Goal: Task Accomplishment & Management: Manage account settings

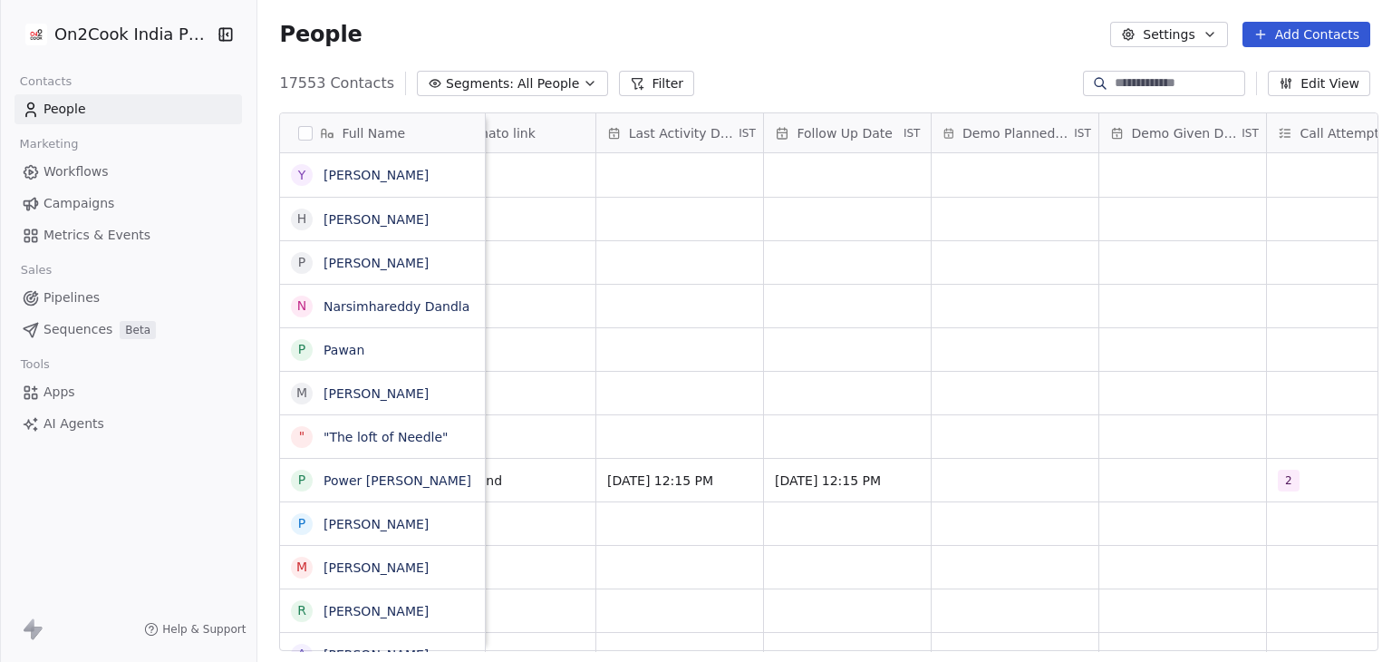
scroll to position [0, 2800]
click at [1210, 137] on span "Call Attempts" at bounding box center [1242, 133] width 86 height 18
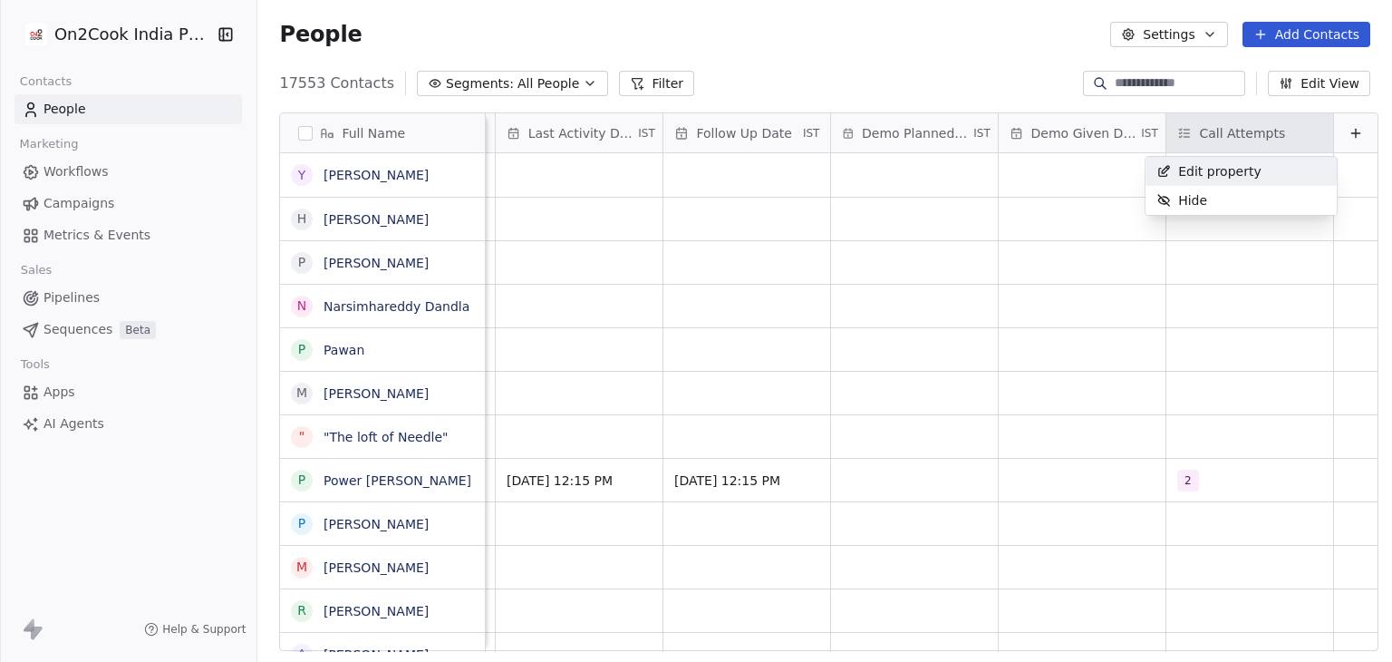
click at [1211, 167] on span "Edit property" at bounding box center [1219, 171] width 83 height 18
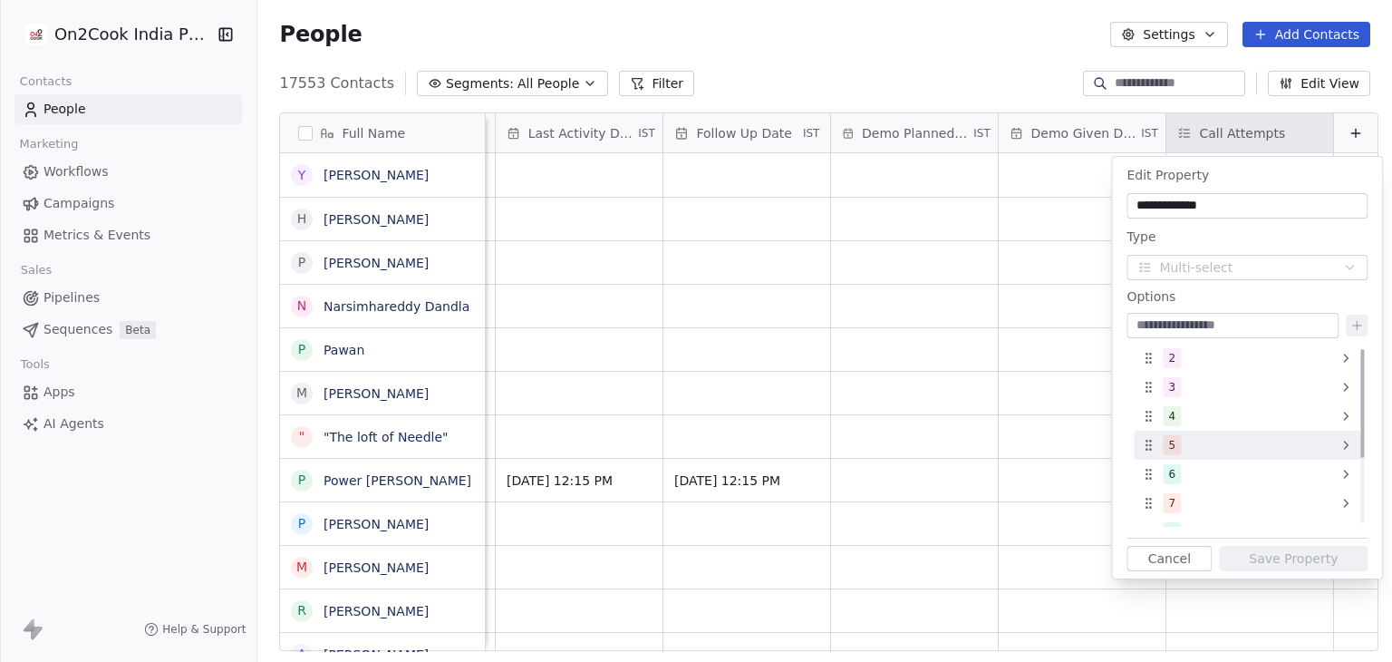
scroll to position [109, 0]
click at [1182, 557] on button "Cancel" at bounding box center [1169, 558] width 85 height 25
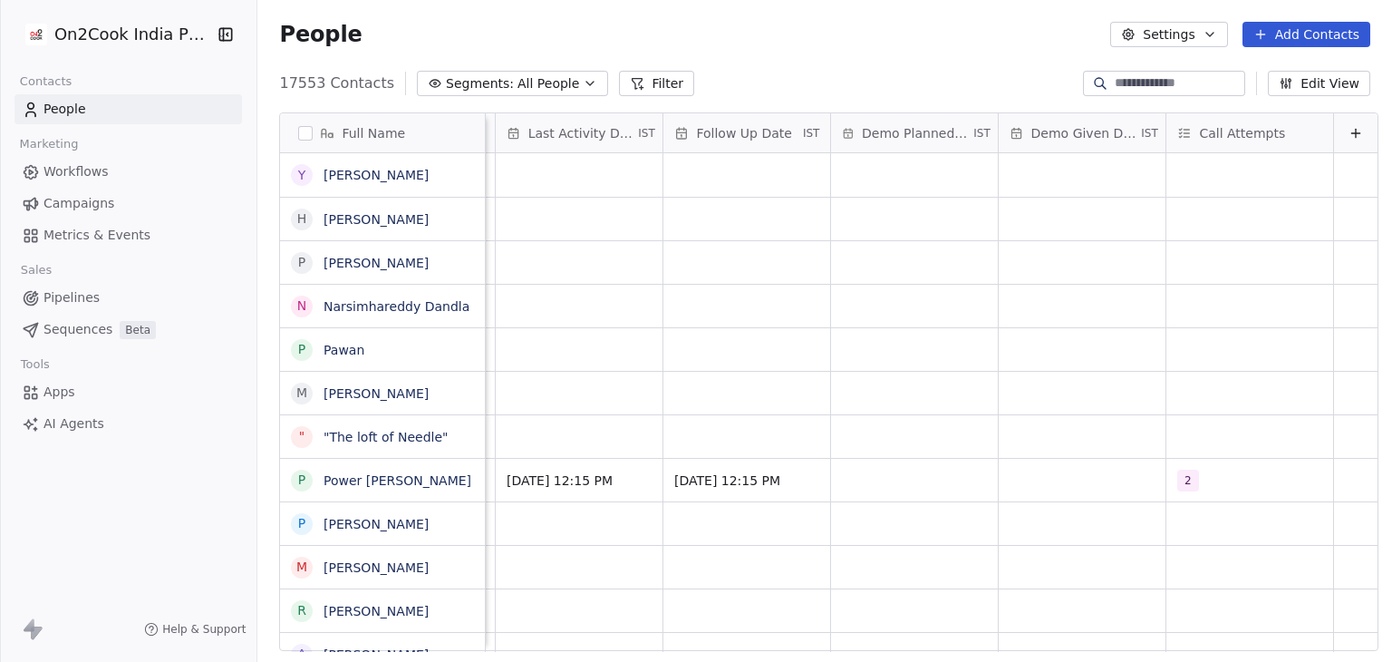
click at [853, 50] on div "People Settings Add Contacts" at bounding box center [824, 34] width 1135 height 69
click at [1243, 140] on span "Call Attempts" at bounding box center [1242, 133] width 86 height 18
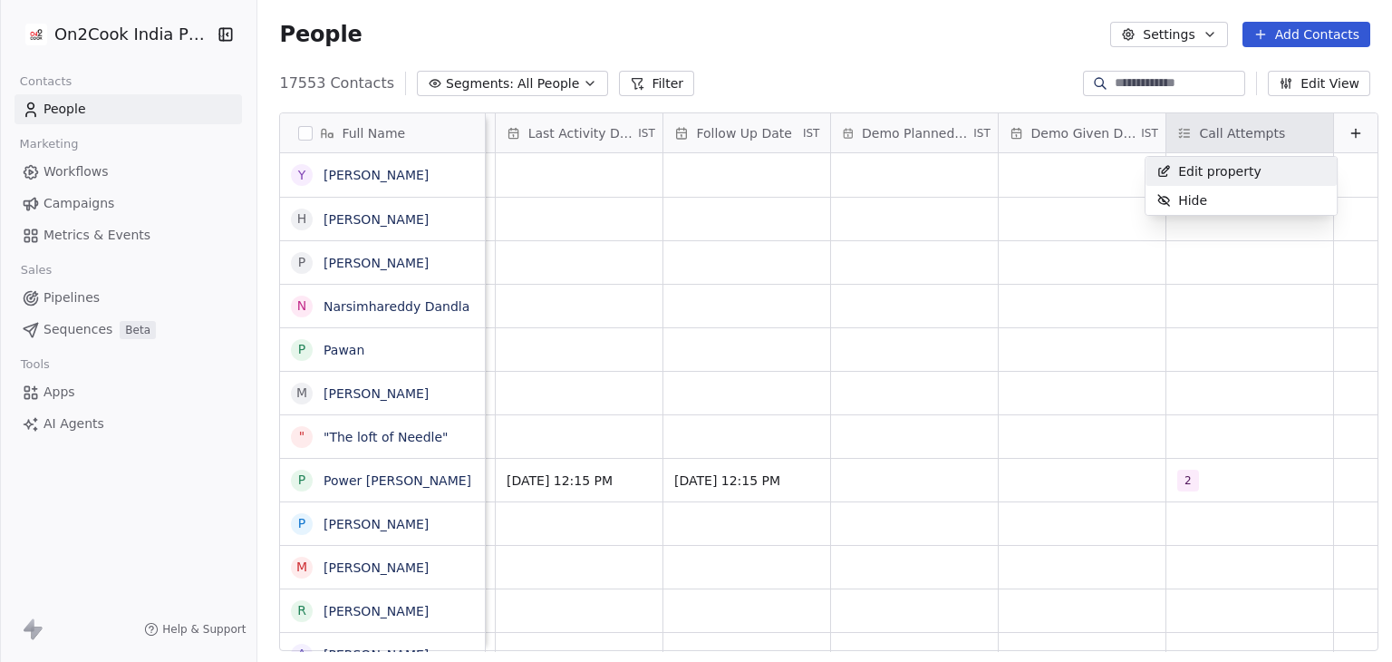
click at [1228, 167] on span "Edit property" at bounding box center [1219, 171] width 83 height 18
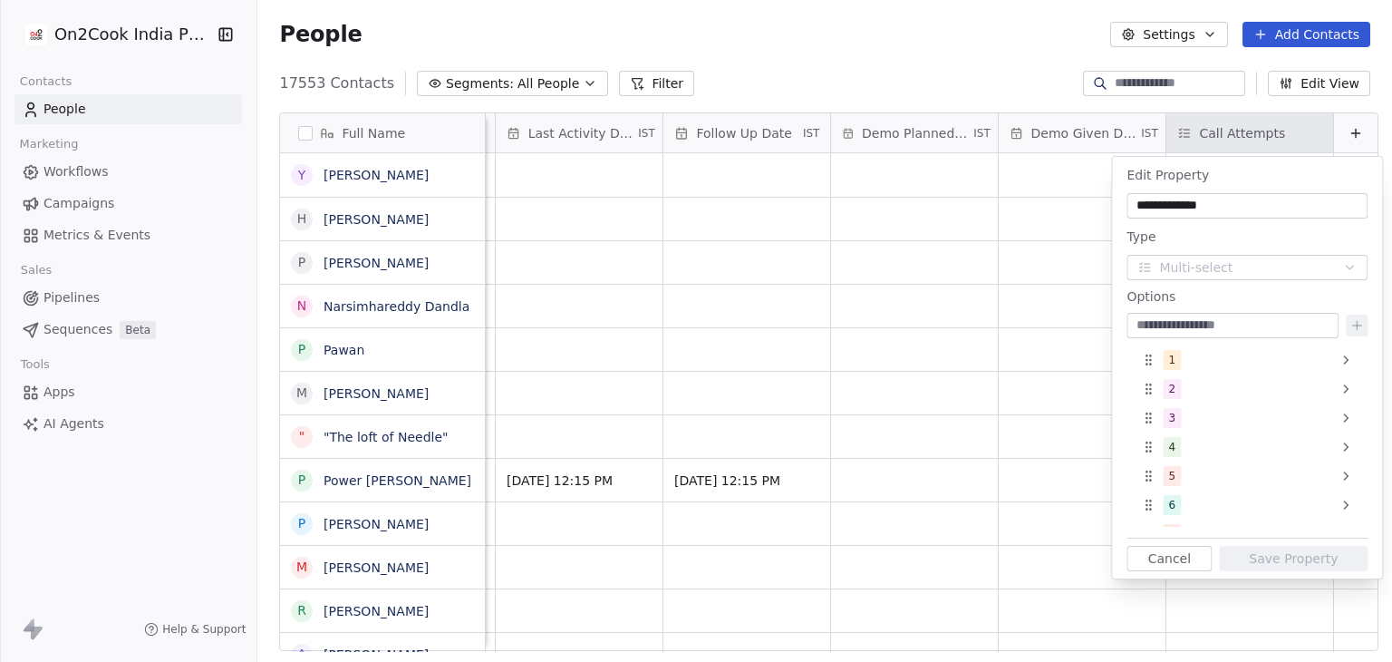
click at [1226, 208] on input "**********" at bounding box center [1247, 206] width 234 height 18
click at [1065, 73] on html "On2Cook India Pvt. Ltd. Contacts People Marketing Workflows Campaigns Metrics &…" at bounding box center [696, 331] width 1392 height 662
click at [1198, 558] on button "Cancel" at bounding box center [1169, 558] width 85 height 25
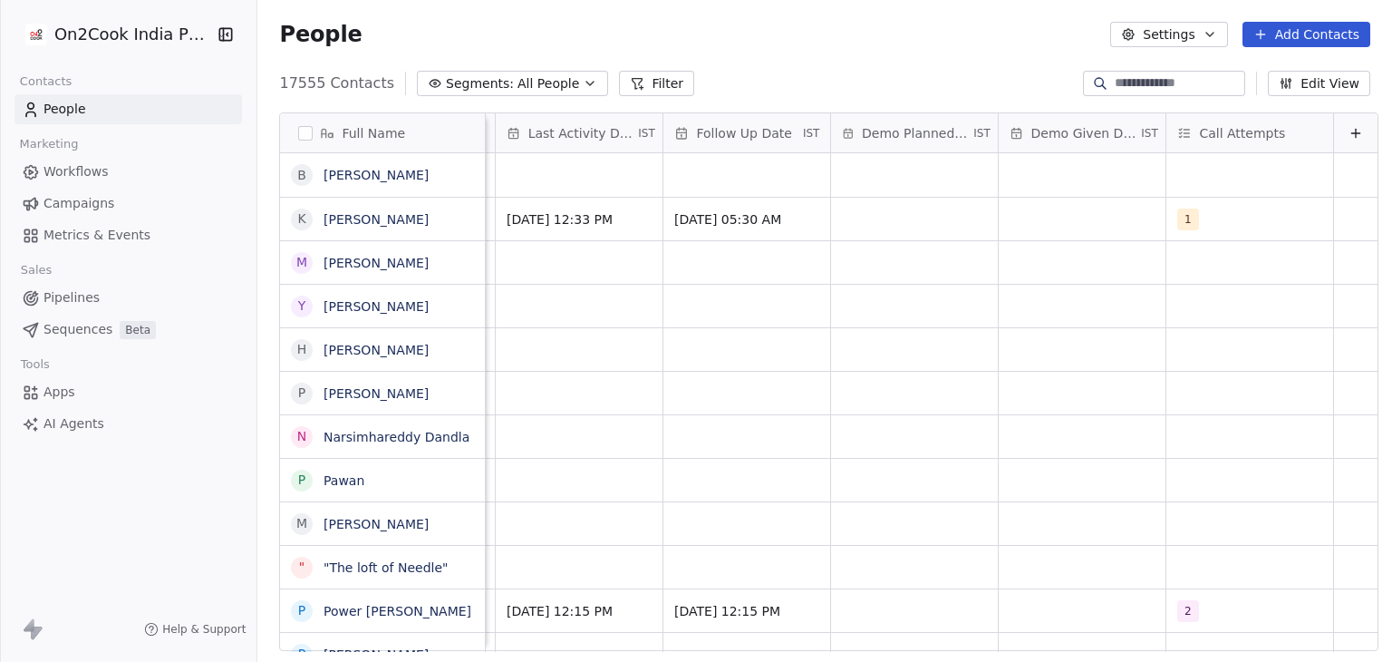
click at [109, 40] on html "On2Cook India Pvt. Ltd. Contacts People Marketing Workflows Campaigns Metrics &…" at bounding box center [696, 331] width 1392 height 662
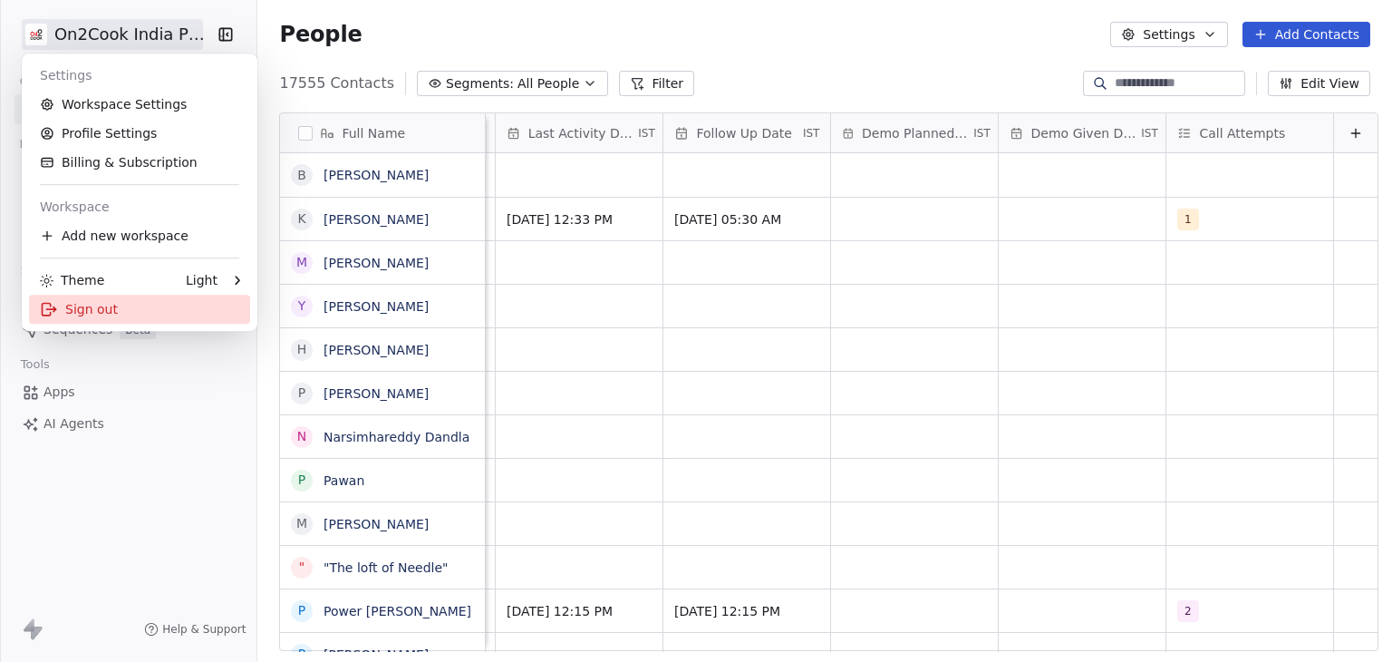
click at [101, 320] on div "Sign out" at bounding box center [139, 309] width 221 height 29
